Goal: Task Accomplishment & Management: Manage account settings

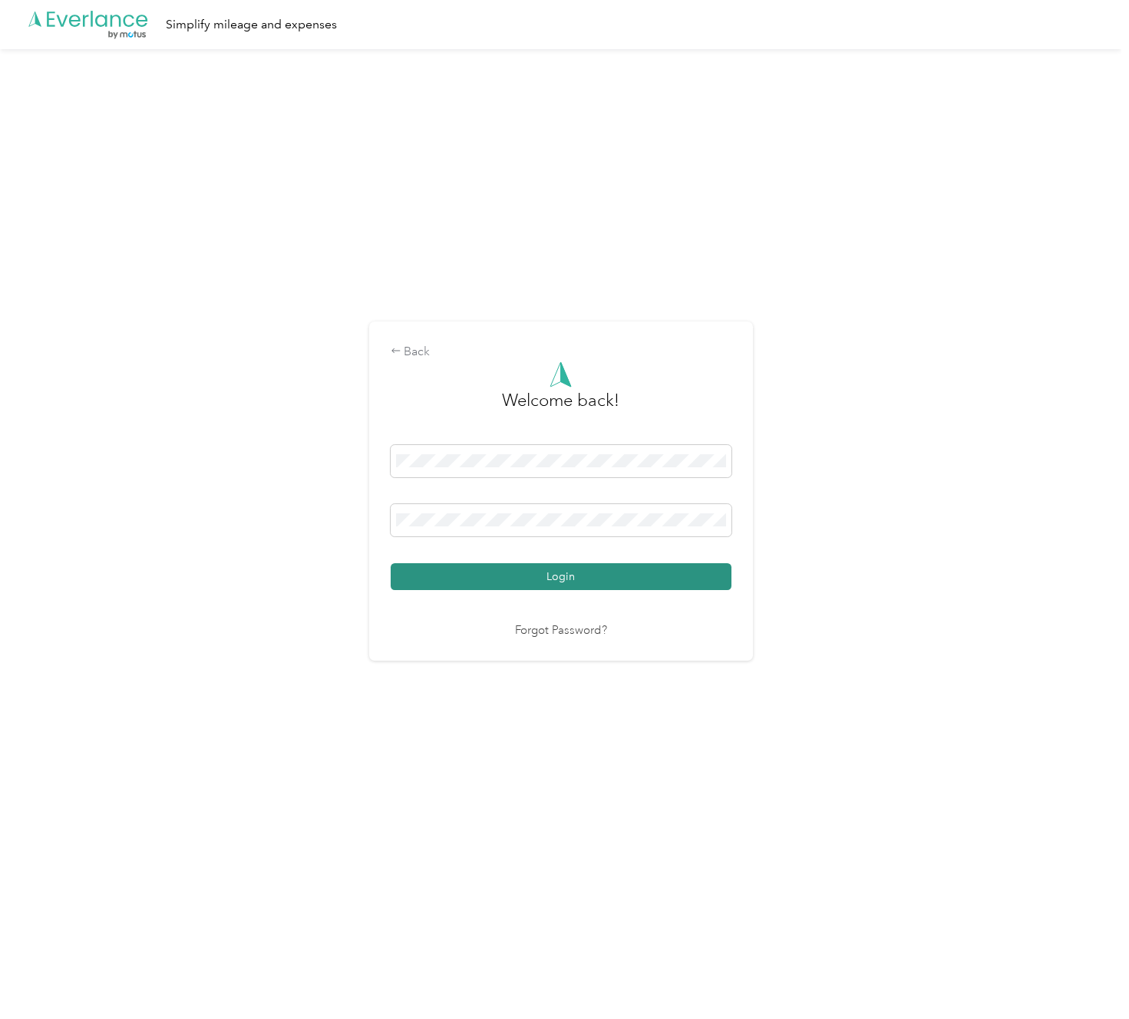
click at [546, 575] on button "Login" at bounding box center [561, 576] width 341 height 27
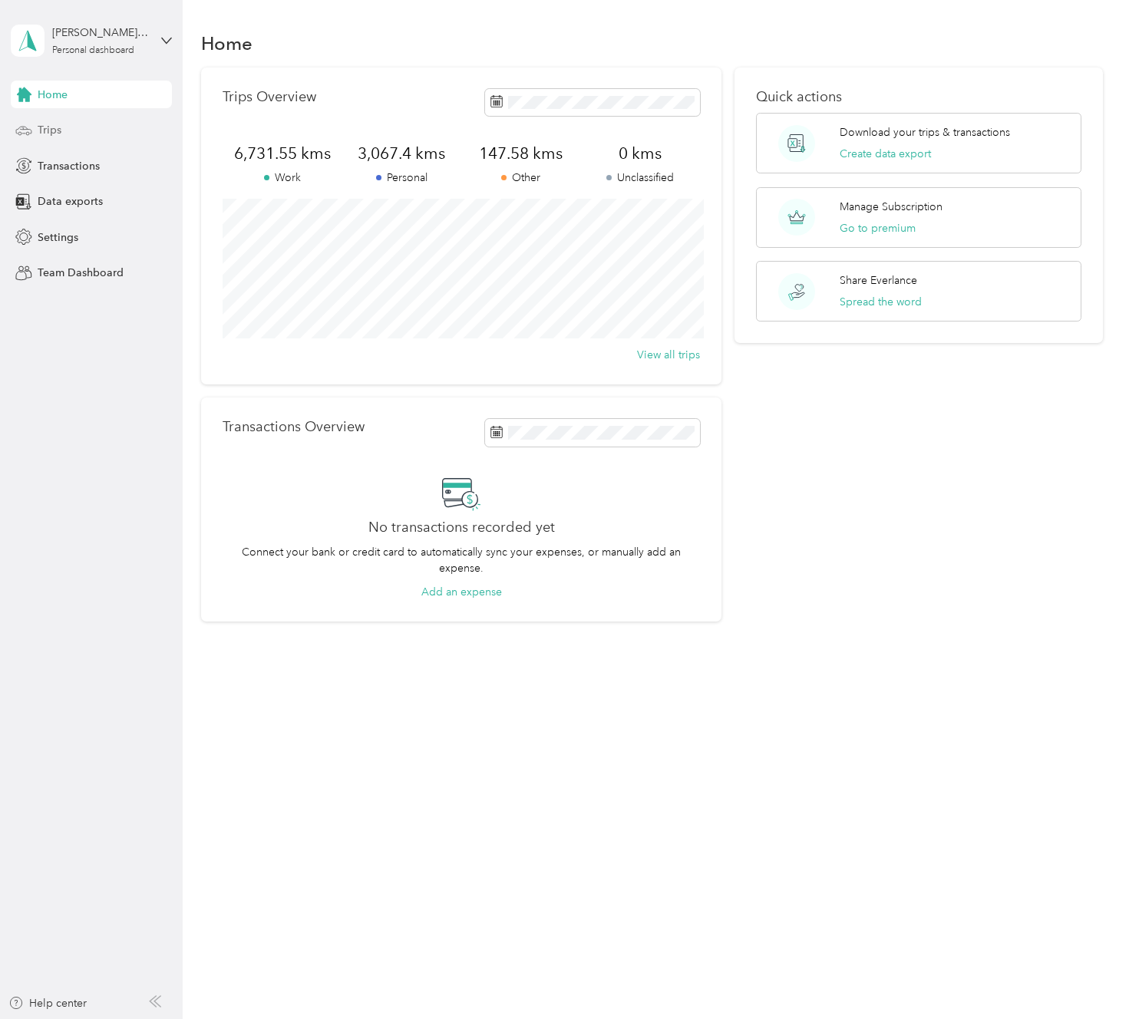
click at [97, 124] on div "Trips" at bounding box center [91, 131] width 161 height 28
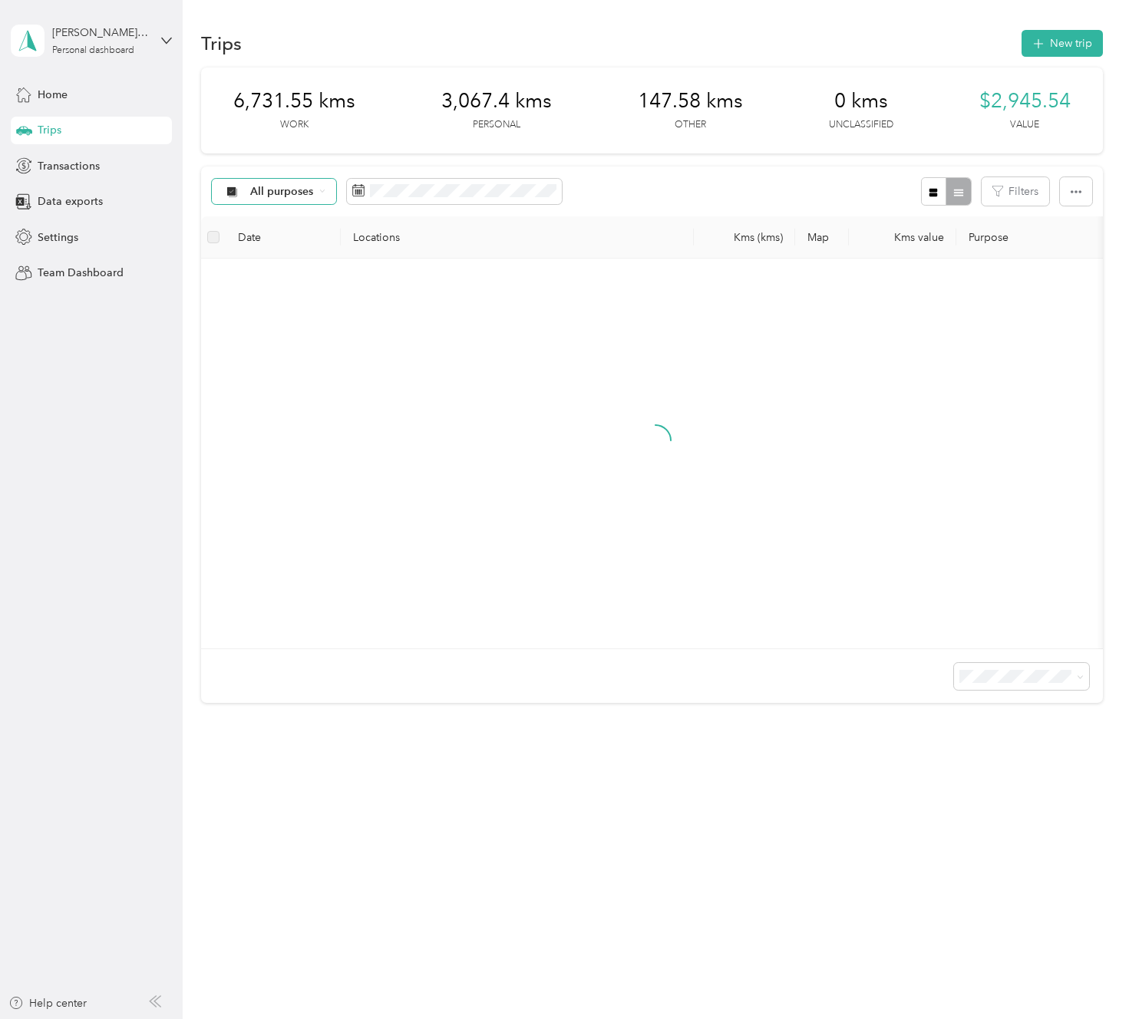
click at [301, 196] on span "All purposes" at bounding box center [282, 191] width 64 height 11
click at [282, 320] on span "Consultant" at bounding box center [287, 320] width 74 height 16
